Goal: Transaction & Acquisition: Purchase product/service

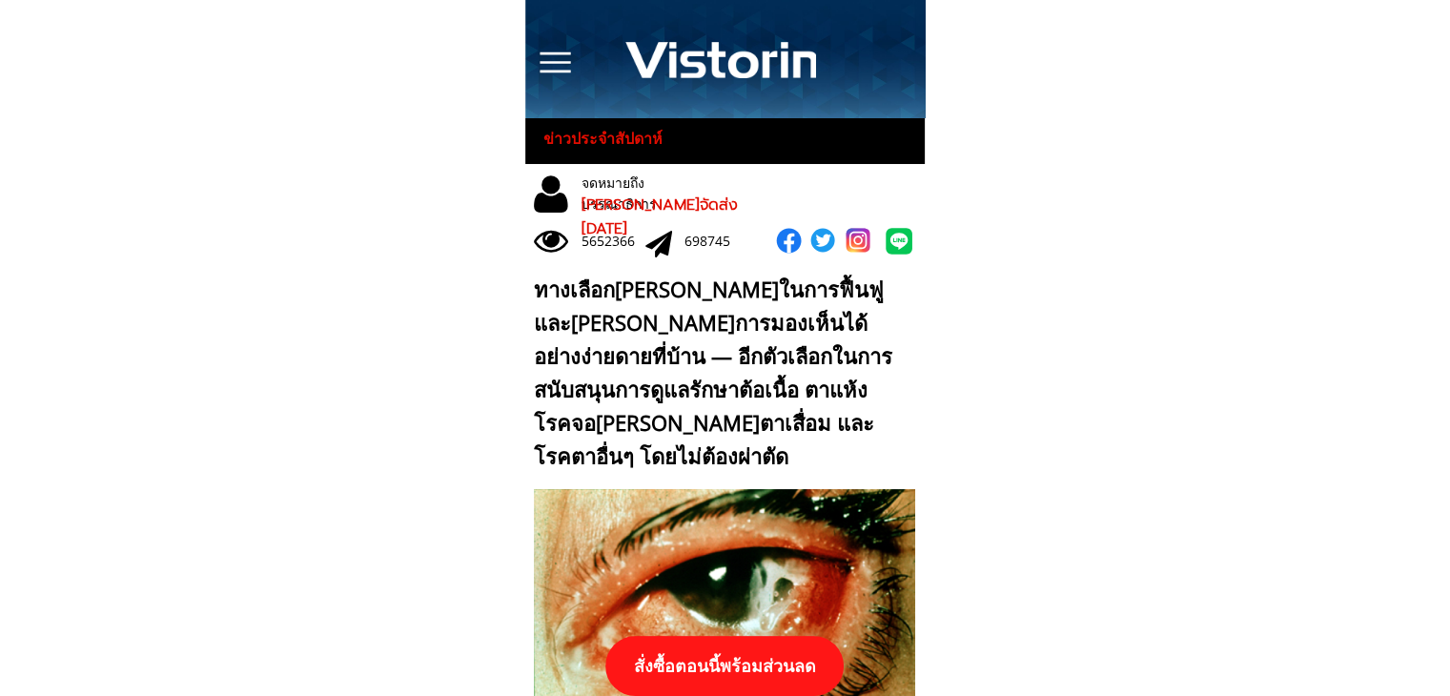
click at [784, 659] on p "สั่งซื้อตอนนี้พร้อมส่วนลด" at bounding box center [724, 666] width 238 height 60
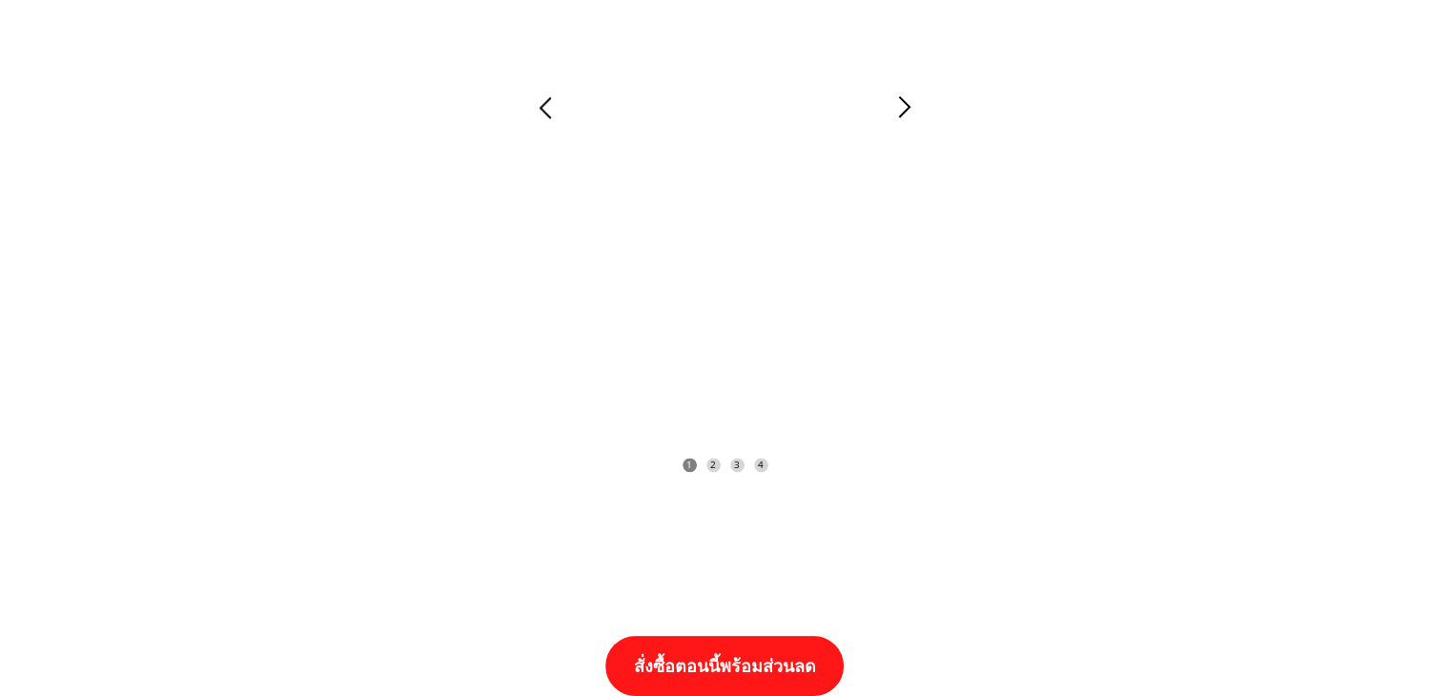
scroll to position [19798, 0]
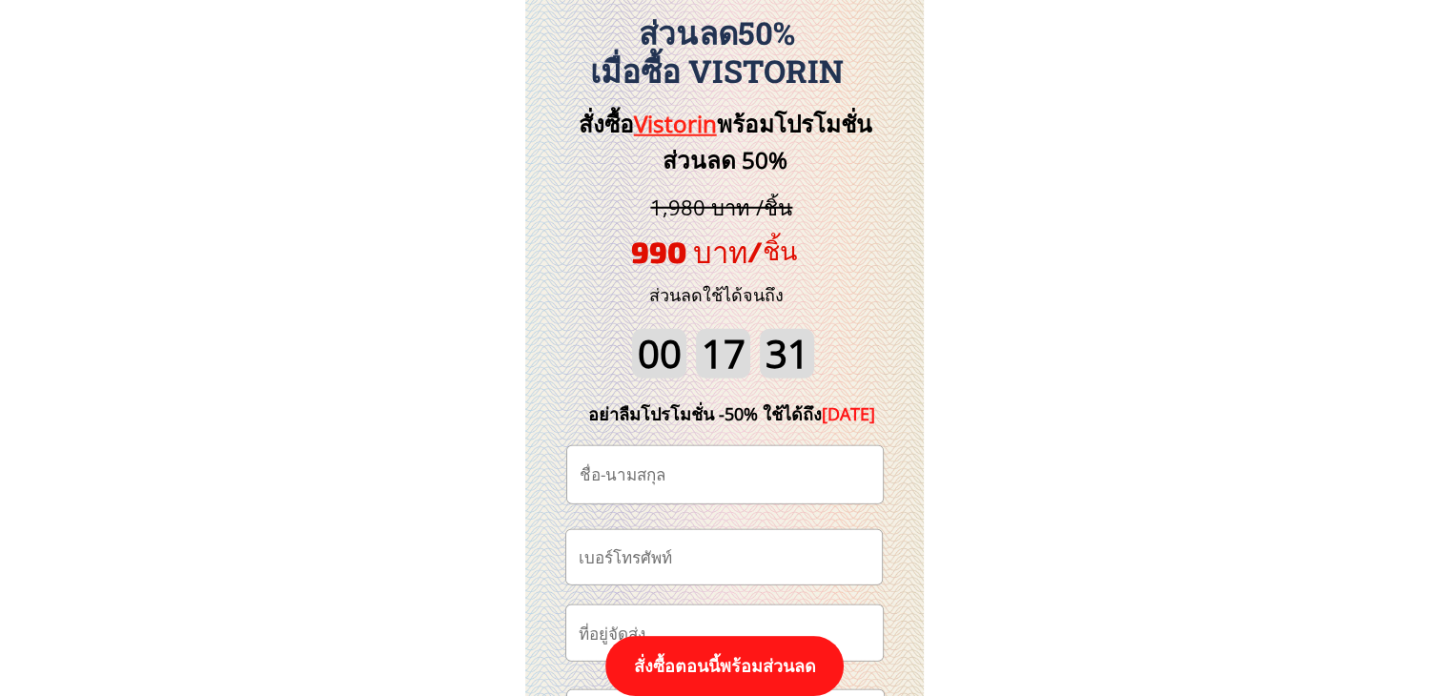
click at [698, 551] on input "tel" at bounding box center [724, 557] width 300 height 54
paste input "0857754213"
type input "0857754213"
click at [728, 481] on input "text" at bounding box center [725, 474] width 300 height 57
paste input "[PERSON_NAME] ยันติ"
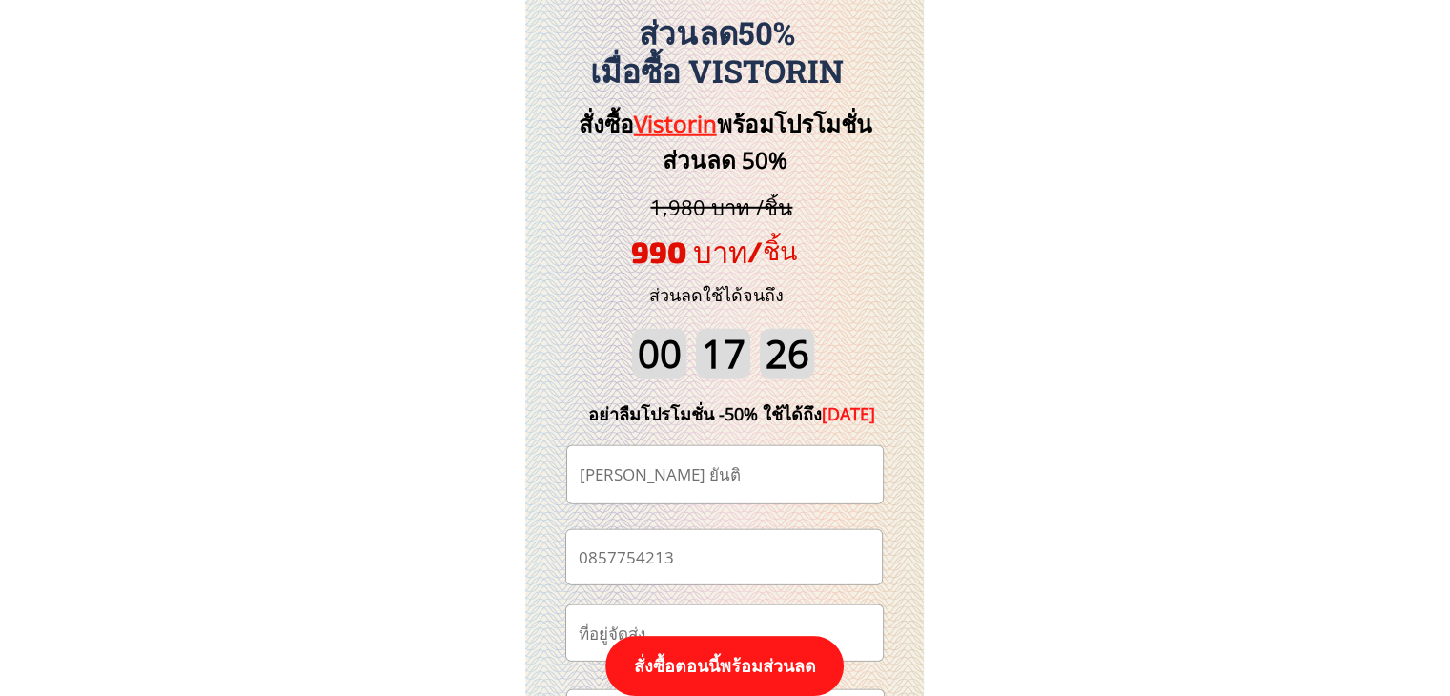
type input "[PERSON_NAME] ยันติ"
click at [755, 670] on p "สั่งซื้อตอนนี้พร้อมส่วนลด" at bounding box center [724, 666] width 238 height 60
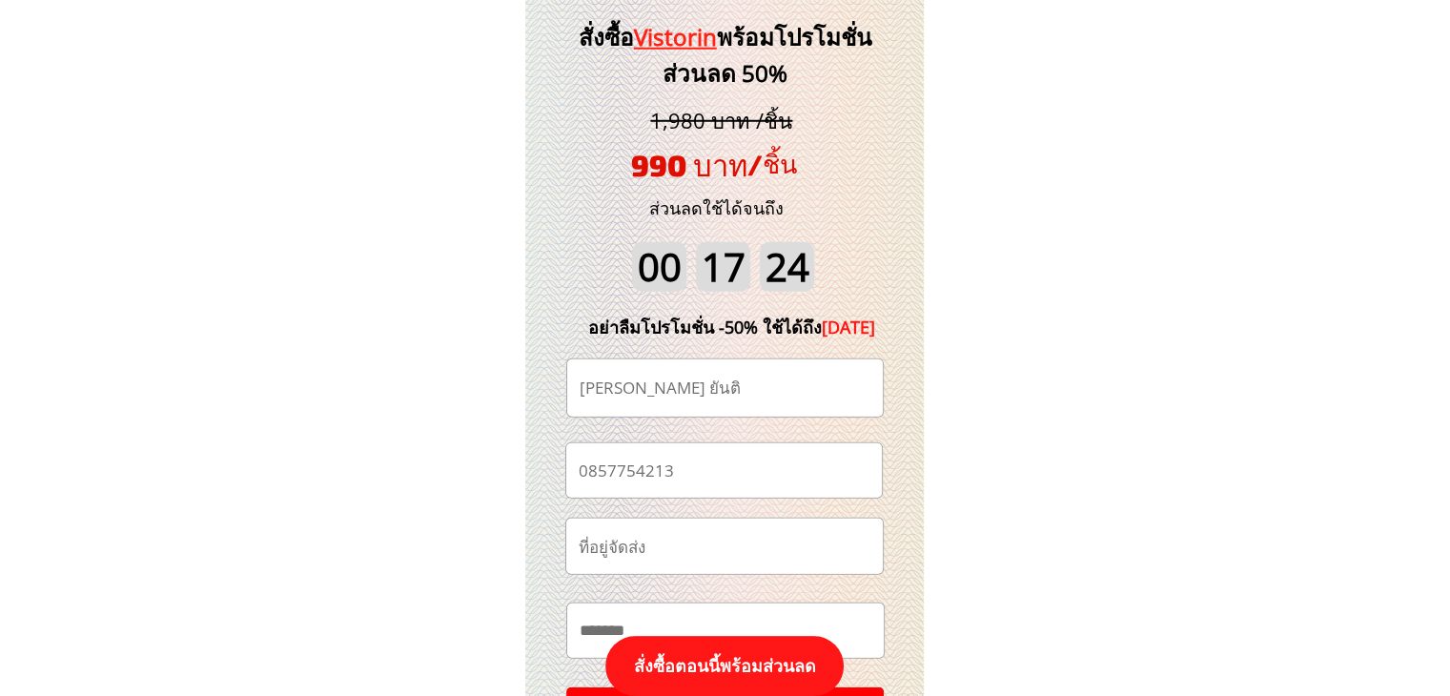
scroll to position [19989, 0]
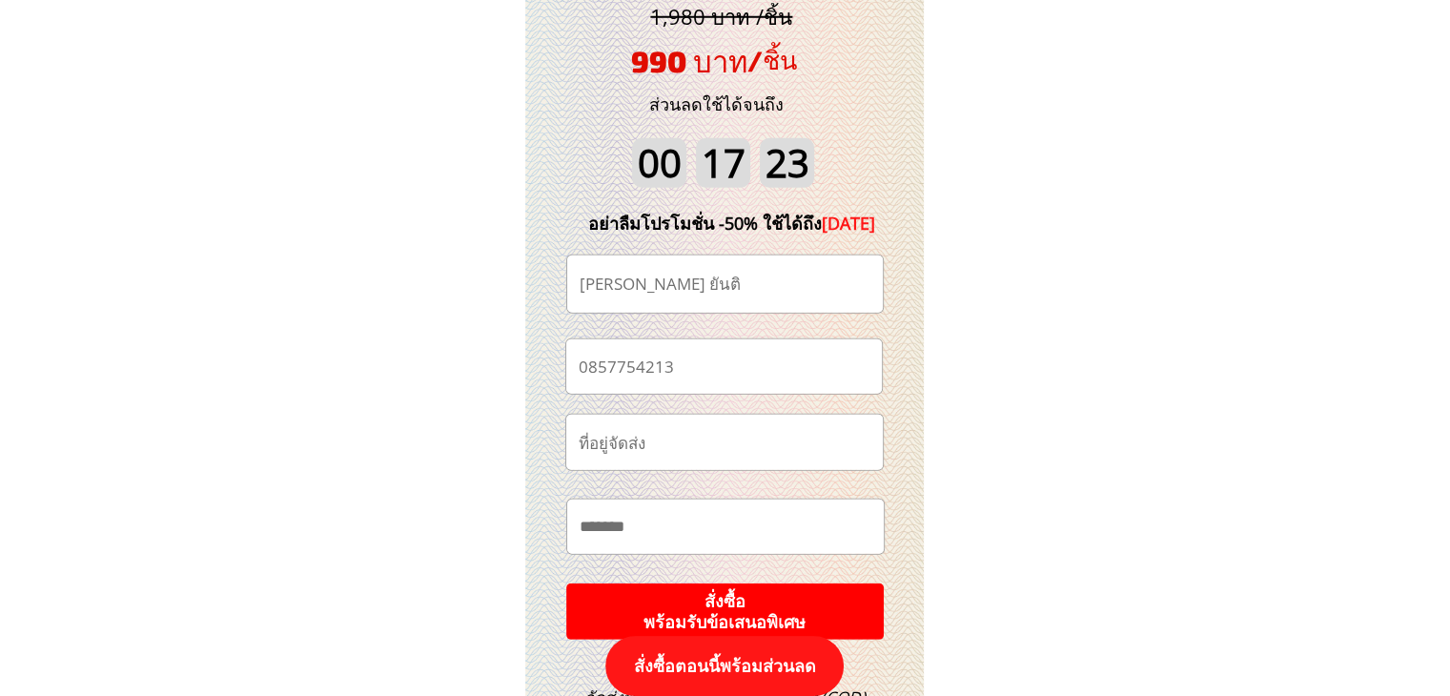
click at [748, 596] on p "สั่งซื้อ พร้อมรับข้อเสนอพิเศษ" at bounding box center [724, 611] width 317 height 56
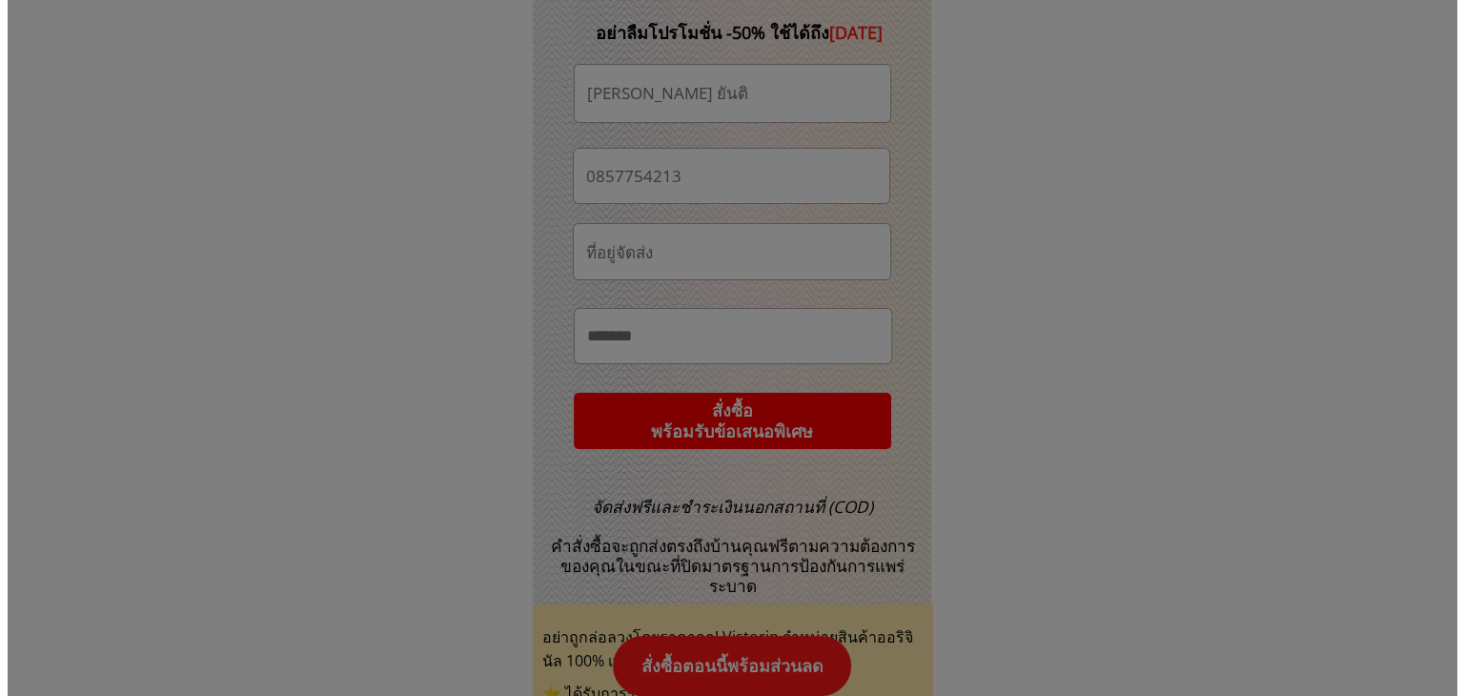
scroll to position [0, 0]
